Goal: Check status: Check status

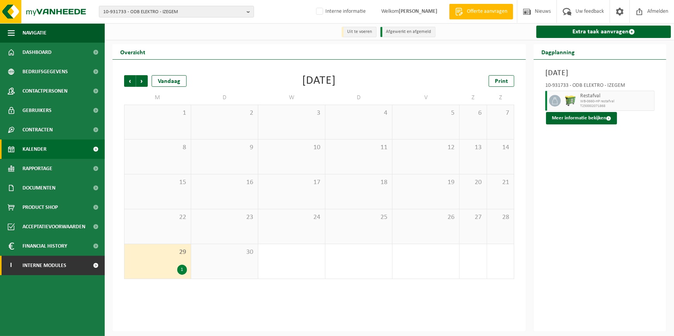
click at [51, 268] on span "Interne modules" at bounding box center [45, 265] width 44 height 19
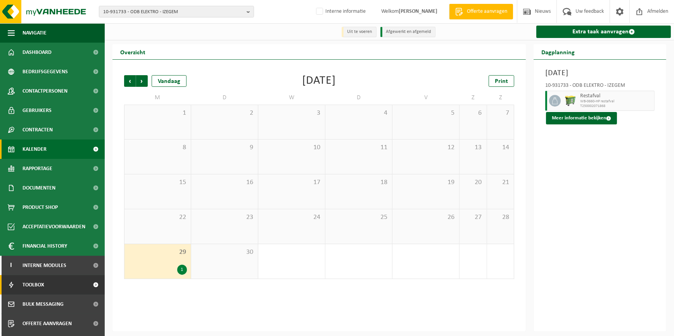
click at [38, 284] on span "Toolbox" at bounding box center [34, 284] width 22 height 19
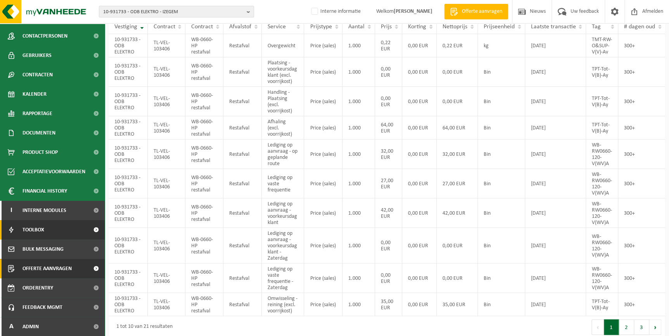
scroll to position [94, 0]
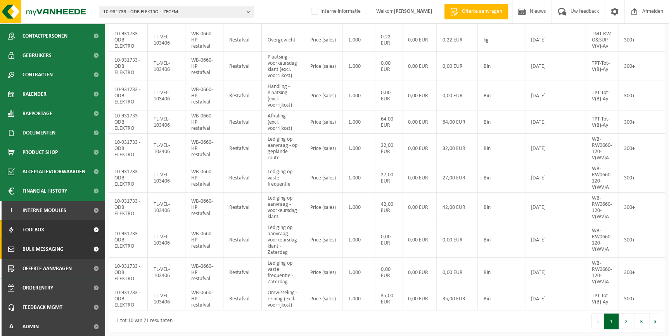
click at [50, 246] on span "Bulk Messaging" at bounding box center [43, 249] width 41 height 19
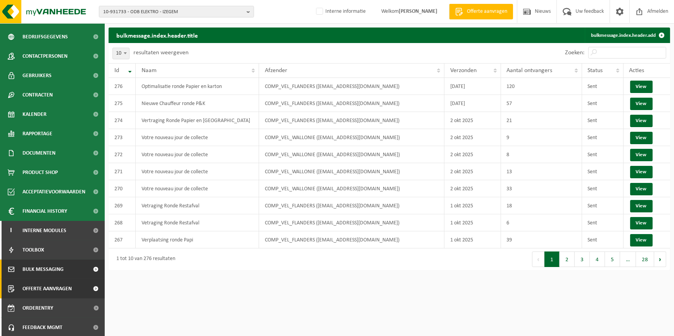
scroll to position [55, 0]
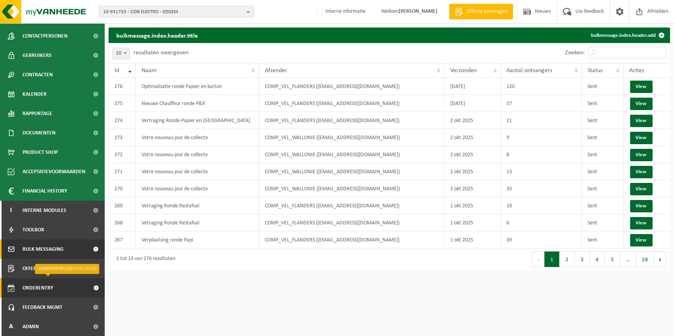
click at [52, 284] on span "Orderentry Goedkeuring" at bounding box center [55, 288] width 65 height 19
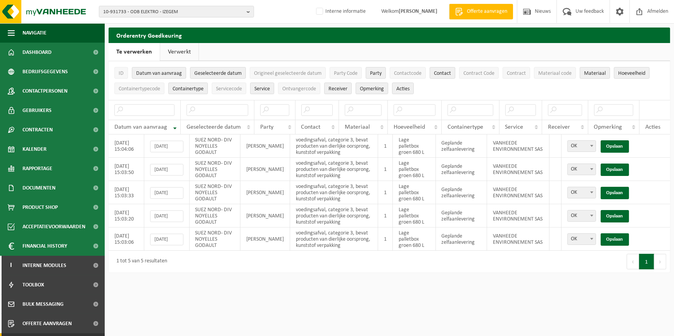
click at [170, 51] on link "Verwerkt" at bounding box center [179, 52] width 38 height 18
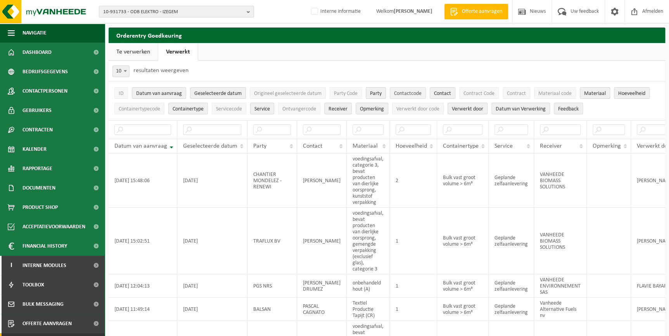
click at [411, 97] on span "Contactcode" at bounding box center [408, 94] width 28 height 6
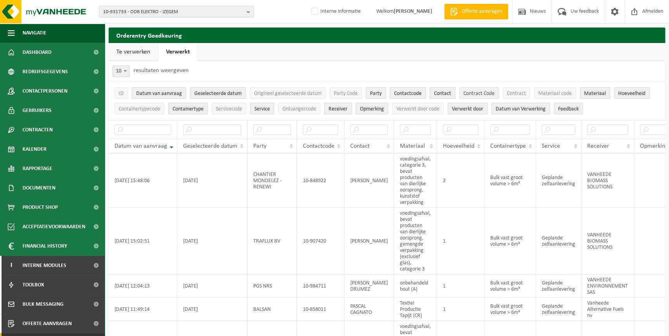
click at [488, 95] on span "Contract Code" at bounding box center [479, 94] width 31 height 6
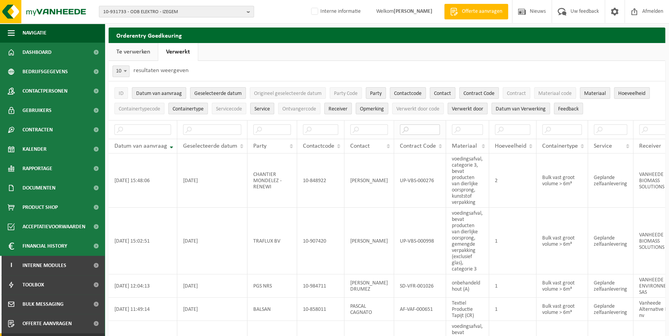
click at [400, 130] on input "text" at bounding box center [420, 130] width 40 height 10
paste input "MRF-VPL-000067"
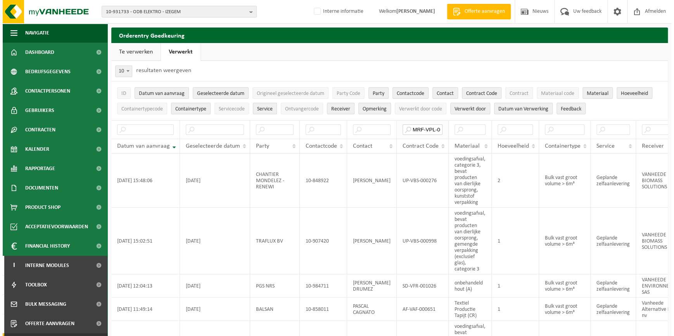
scroll to position [0, 14]
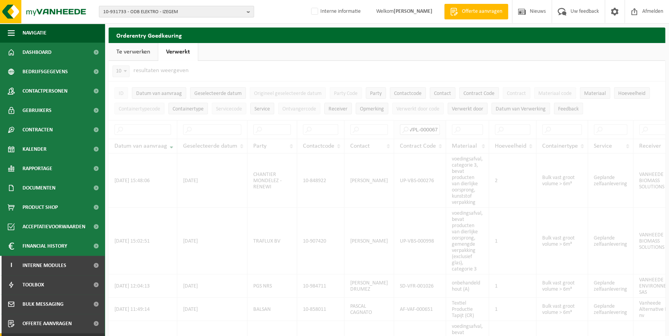
type input "MRF-VPL-000067"
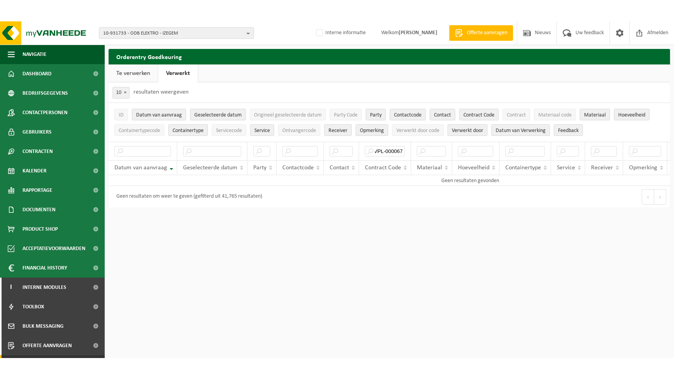
scroll to position [0, 0]
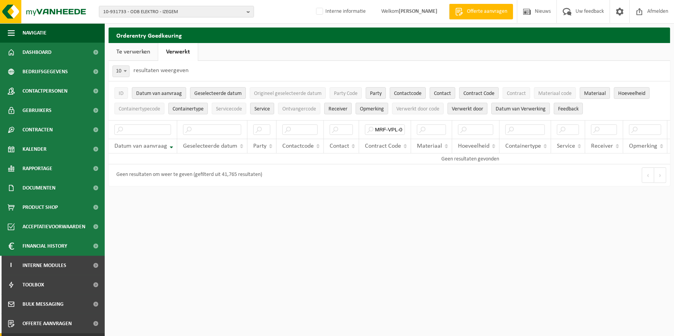
click at [468, 70] on div "10 25 50 100 10 resultaten weergeven" at bounding box center [390, 71] width 562 height 20
click at [480, 85] on li "Contract Code" at bounding box center [478, 93] width 43 height 16
click at [480, 92] on span "Contract Code" at bounding box center [479, 94] width 31 height 6
click at [480, 95] on span "Contract Code" at bounding box center [479, 94] width 31 height 6
click at [386, 128] on input "MRF-VPL-000067" at bounding box center [385, 130] width 40 height 10
